Goal: Find specific page/section: Find specific page/section

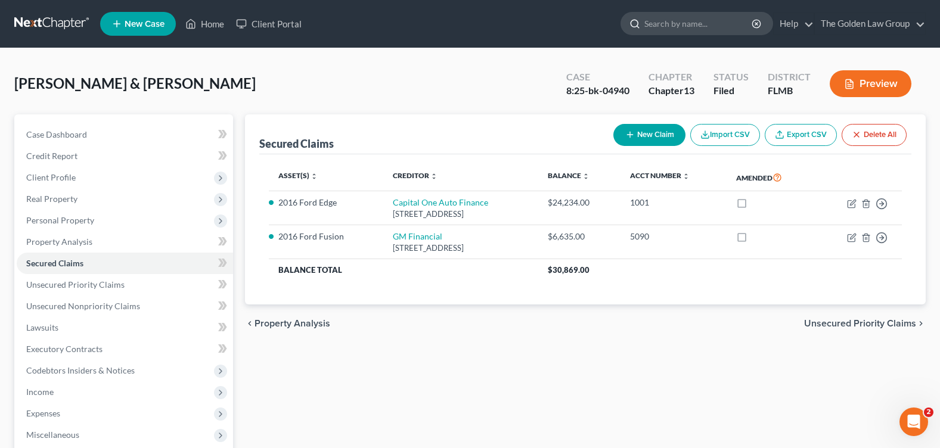
click at [659, 24] on input "search" at bounding box center [698, 24] width 109 height 22
type input "fox"
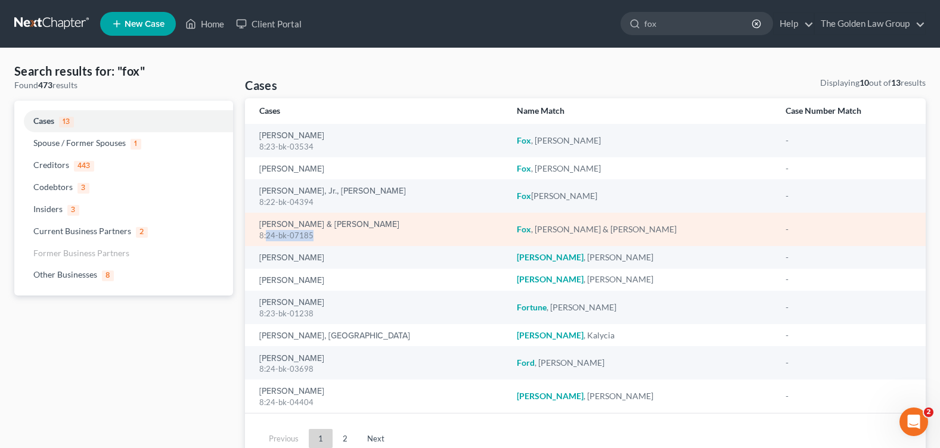
drag, startPoint x: 320, startPoint y: 237, endPoint x: 265, endPoint y: 234, distance: 54.9
click at [265, 234] on div "8:24-bk-07185" at bounding box center [378, 235] width 238 height 11
copy div "24-bk-07185"
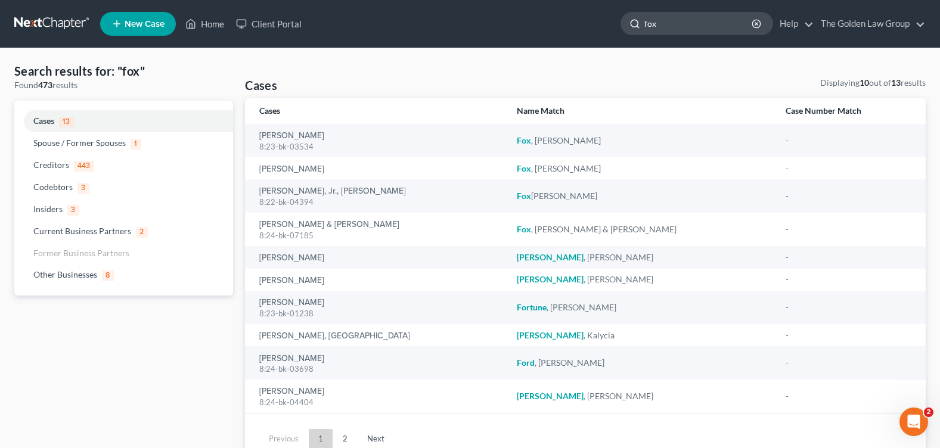
click at [659, 24] on input "fox" at bounding box center [698, 24] width 109 height 22
type input "f"
type input "small"
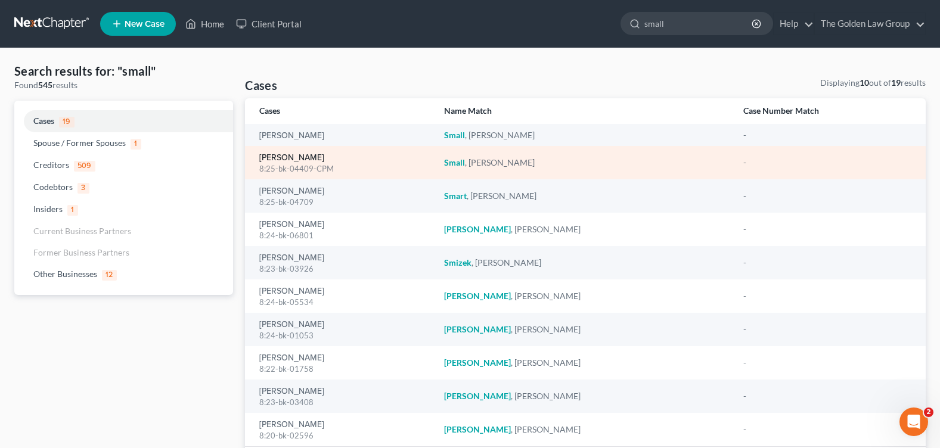
click at [272, 155] on link "[PERSON_NAME]" at bounding box center [291, 158] width 65 height 8
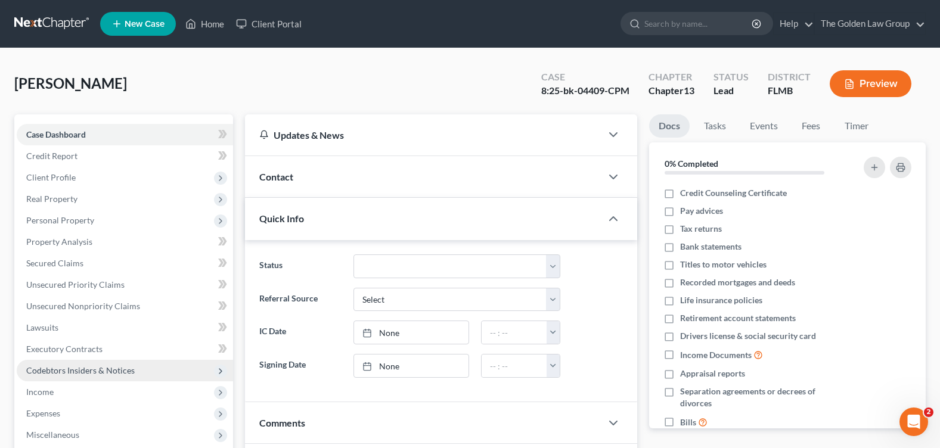
scroll to position [179, 0]
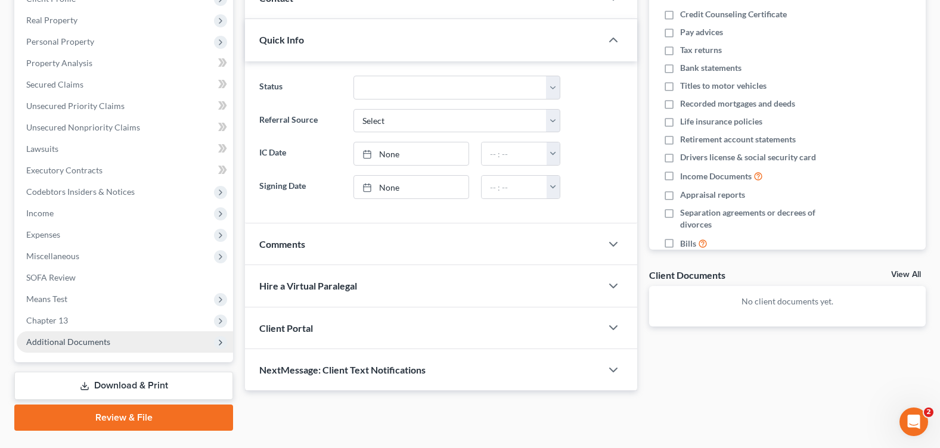
click at [102, 341] on span "Additional Documents" at bounding box center [68, 342] width 84 height 10
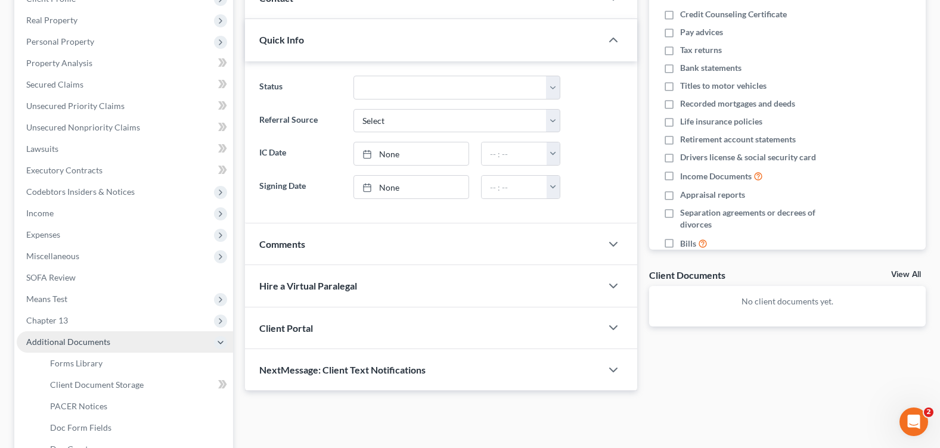
scroll to position [238, 0]
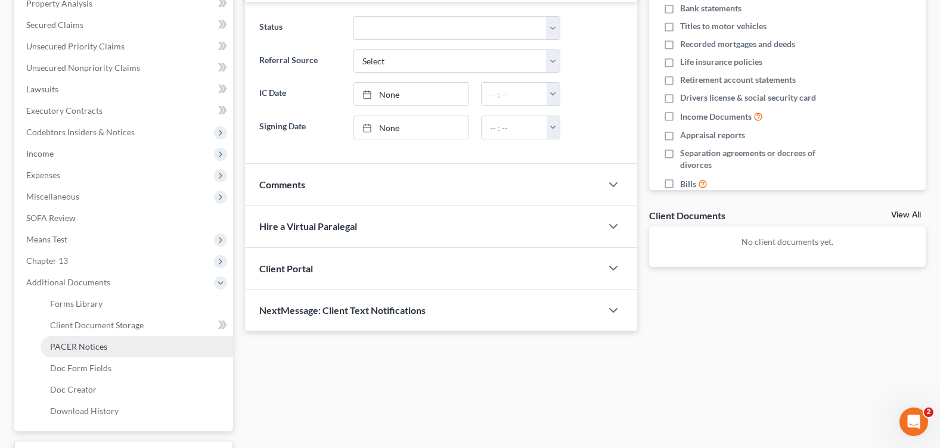
click at [135, 346] on link "PACER Notices" at bounding box center [137, 346] width 193 height 21
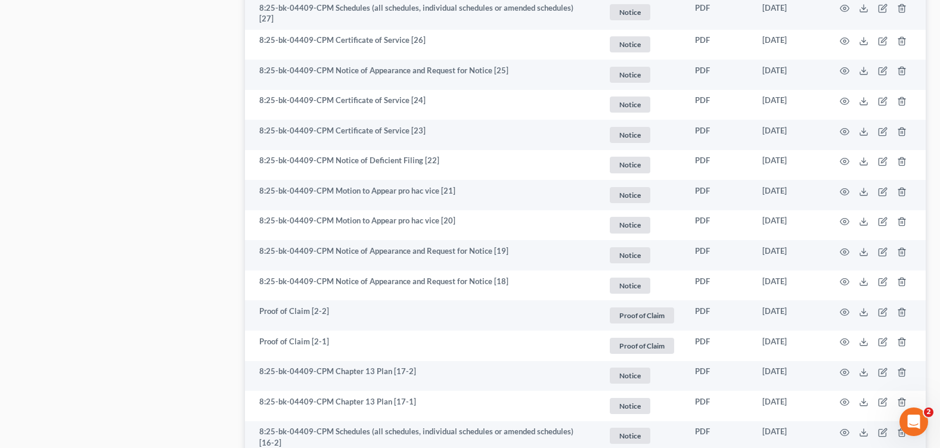
scroll to position [1967, 0]
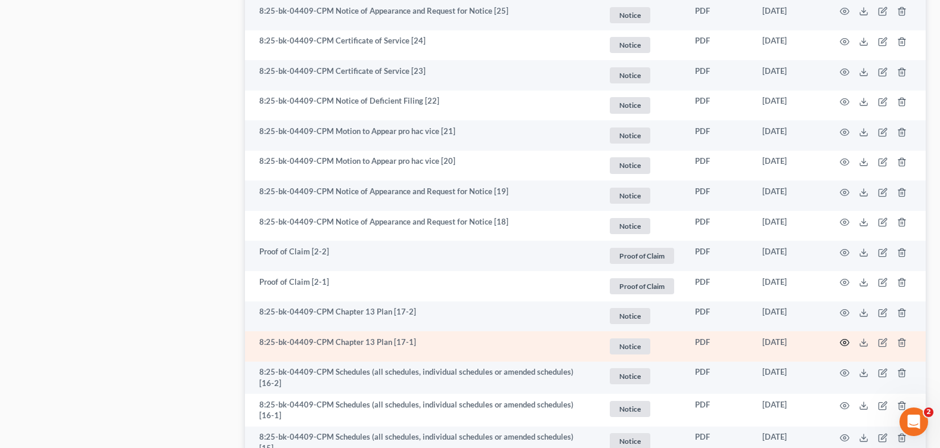
click at [845, 339] on icon "button" at bounding box center [845, 343] width 10 height 10
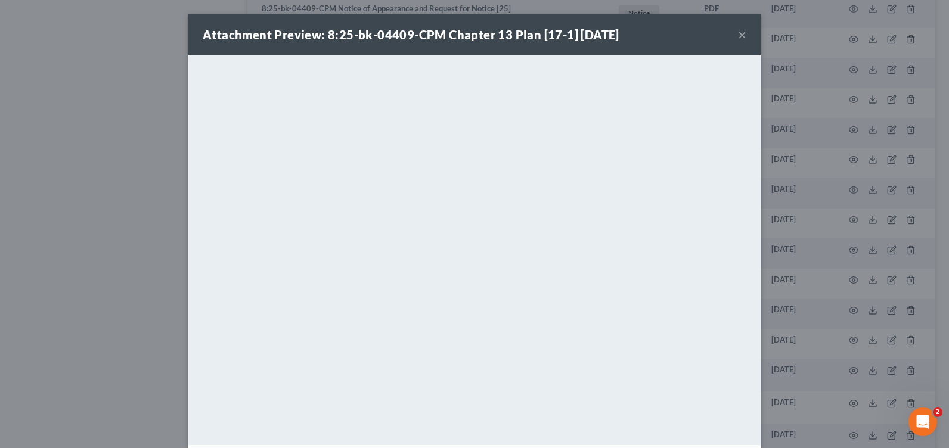
click at [738, 34] on button "×" at bounding box center [742, 34] width 8 height 14
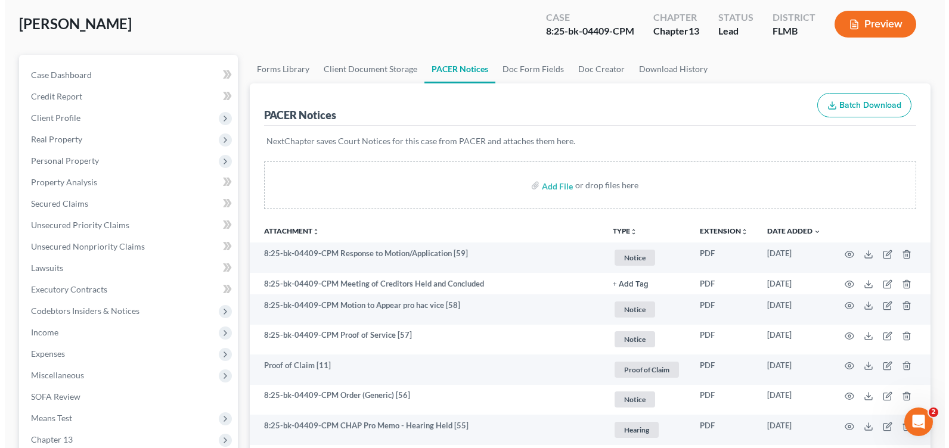
scroll to position [0, 0]
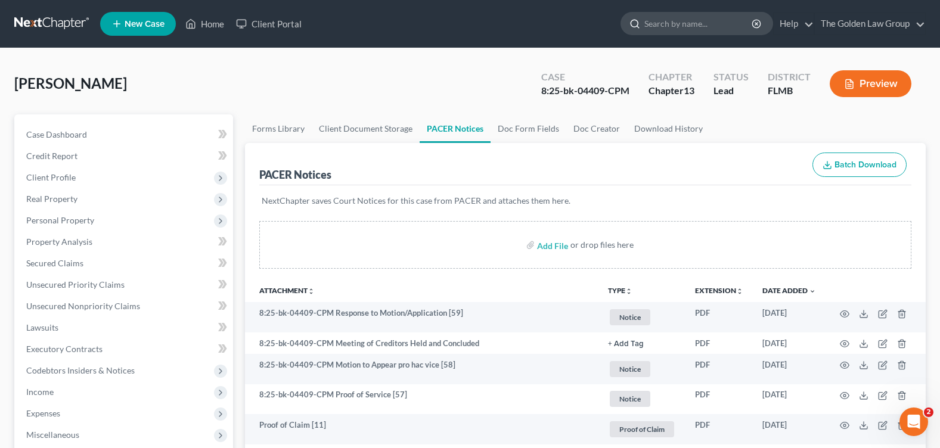
click at [698, 24] on input "search" at bounding box center [698, 24] width 109 height 22
type input "gullege"
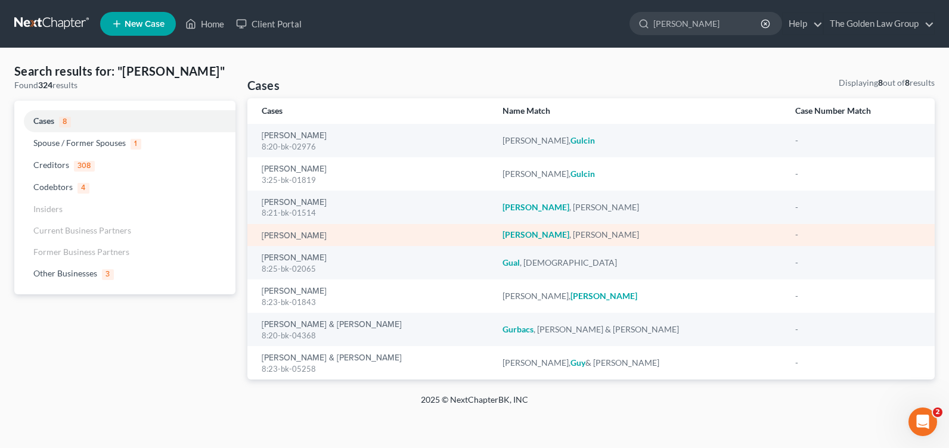
type input "[PERSON_NAME]"
